Goal: Task Accomplishment & Management: Manage account settings

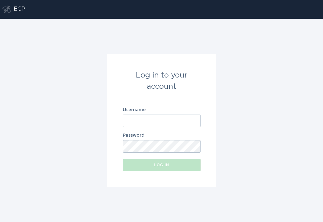
click at [162, 122] on input "Username" at bounding box center [162, 120] width 78 height 12
click at [0, 221] on com-1password-button at bounding box center [0, 222] width 0 height 0
type input "[EMAIL_ADDRESS][DOMAIN_NAME]"
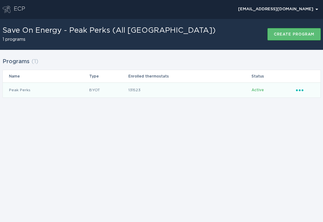
click at [299, 93] on div "Ellipsis" at bounding box center [305, 89] width 18 height 7
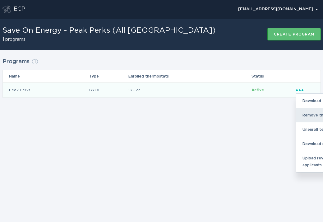
click at [308, 114] on div "Remove thermostat" at bounding box center [328, 115] width 65 height 14
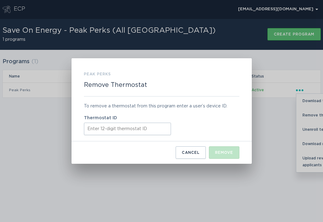
click at [135, 127] on input "Thermostat ID" at bounding box center [127, 129] width 87 height 12
paste input "411967821683"
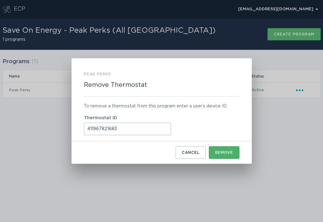
type input "411967821683"
click at [222, 151] on div "Remove" at bounding box center [224, 153] width 18 height 4
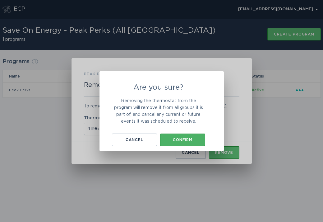
click at [175, 138] on div "Confirm" at bounding box center [182, 140] width 39 height 4
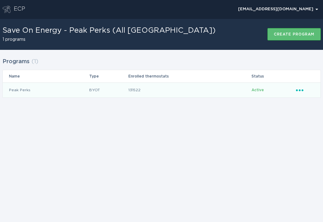
drag, startPoint x: 303, startPoint y: 91, endPoint x: 295, endPoint y: 98, distance: 11.0
click at [303, 91] on icon "Ellipsis" at bounding box center [300, 88] width 9 height 5
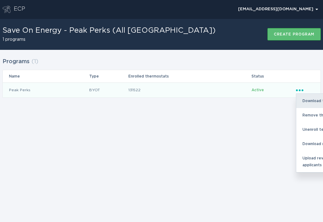
click at [313, 104] on div "Download thermostats list" at bounding box center [328, 101] width 65 height 14
click at [315, 100] on div "Download thermostats list" at bounding box center [328, 101] width 65 height 14
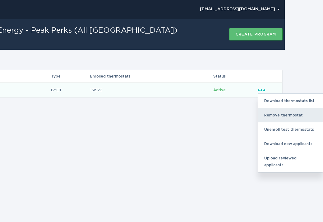
click at [280, 116] on div "Remove thermostat" at bounding box center [290, 115] width 65 height 14
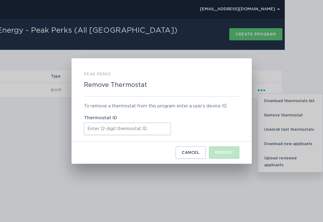
click at [151, 134] on input "Thermostat ID" at bounding box center [127, 129] width 87 height 12
paste input "521709049324"
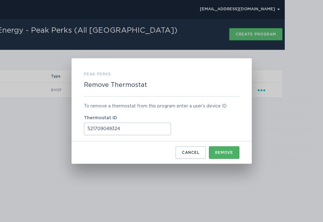
type input "521709049324"
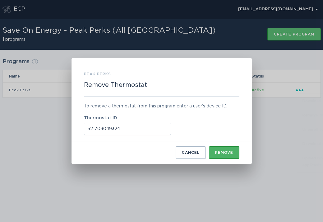
click at [214, 149] on button "Remove" at bounding box center [224, 152] width 30 height 12
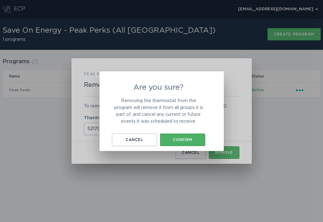
click at [192, 138] on div "Confirm" at bounding box center [182, 140] width 39 height 4
